Goal: Task Accomplishment & Management: Manage account settings

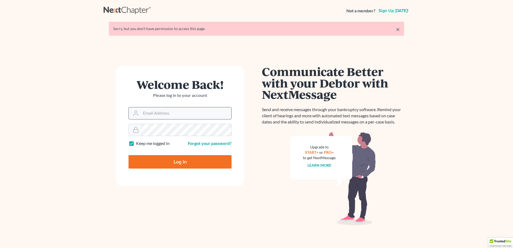
click at [172, 112] on input "Email Address" at bounding box center [186, 113] width 90 height 12
type input "[PERSON_NAME][EMAIL_ADDRESS][DOMAIN_NAME]"
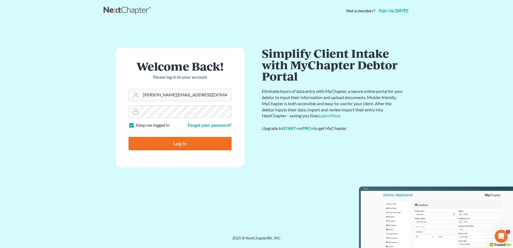
click at [181, 142] on input "Log In" at bounding box center [179, 143] width 103 height 13
type input "Thinking..."
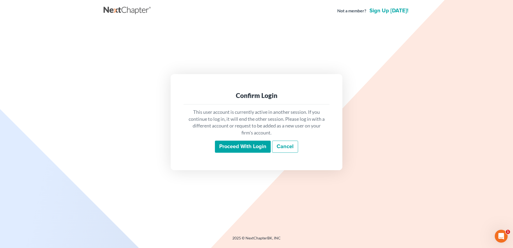
click at [228, 144] on input "Proceed with login" at bounding box center [243, 146] width 56 height 12
